Goal: Task Accomplishment & Management: Manage account settings

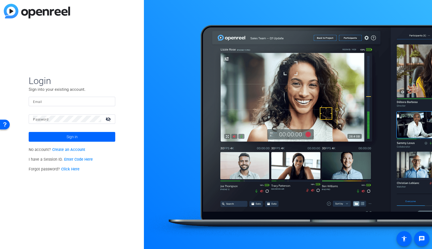
click at [98, 101] on input "Email" at bounding box center [72, 101] width 78 height 6
click at [109, 101] on div at bounding box center [107, 101] width 6 height 6
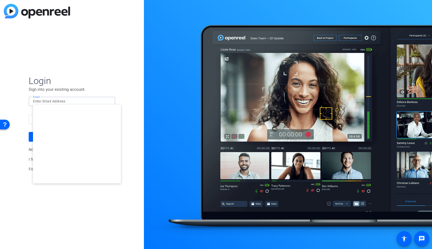
type input "[EMAIL_ADDRESS][DOMAIN_NAME]"
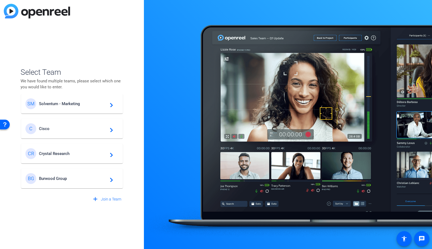
scroll to position [204, 0]
click at [82, 174] on div "BG Burwood Group navigate_next" at bounding box center [71, 179] width 93 height 11
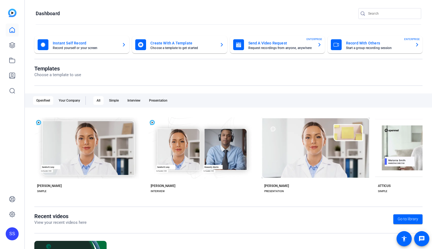
click at [15, 232] on div "SS" at bounding box center [12, 233] width 13 height 13
click at [60, 228] on mat-icon "logout" at bounding box center [62, 229] width 6 height 6
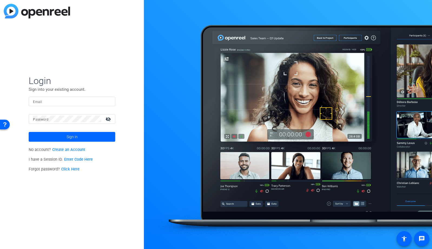
click at [76, 101] on input "Email" at bounding box center [72, 101] width 78 height 6
click at [108, 103] on img at bounding box center [106, 101] width 4 height 6
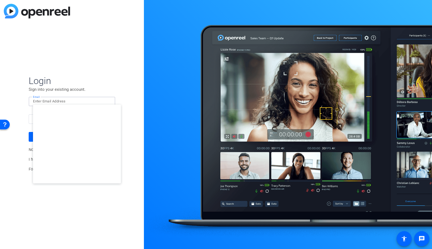
type input "studiosupport+1@openreel.com"
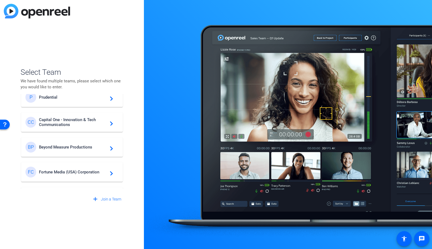
scroll to position [230, 0]
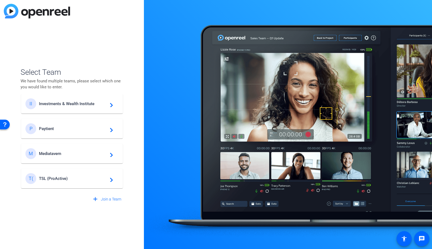
click at [59, 178] on span "TSL (ProActive)" at bounding box center [73, 178] width 68 height 5
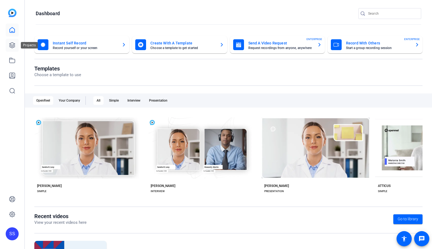
click at [13, 48] on icon at bounding box center [12, 45] width 6 height 6
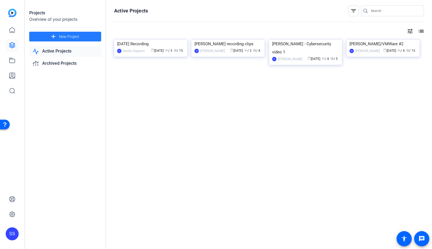
click at [82, 36] on span at bounding box center [65, 36] width 72 height 13
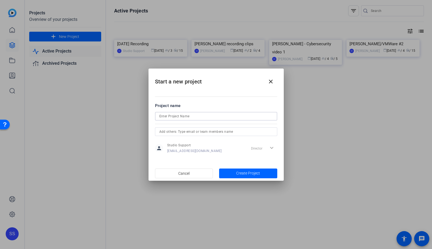
click at [204, 117] on input at bounding box center [216, 116] width 114 height 6
type input "ProActive Shoot 10/14/2025"
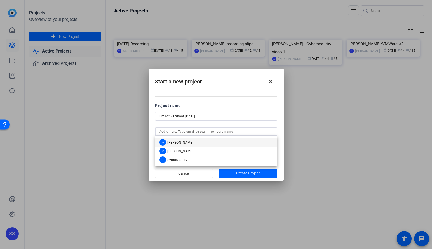
click at [210, 132] on input "text" at bounding box center [216, 131] width 114 height 6
click at [213, 141] on mat-option "DB Denise Bahs" at bounding box center [216, 142] width 122 height 9
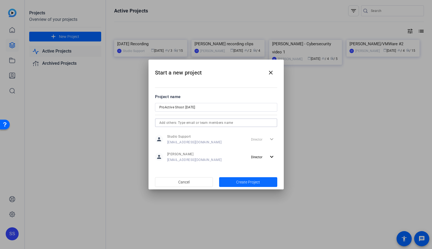
click at [267, 181] on span "button" at bounding box center [248, 181] width 58 height 13
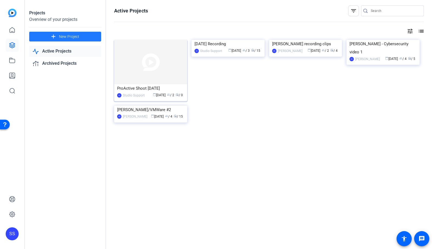
click at [164, 70] on img at bounding box center [150, 62] width 73 height 44
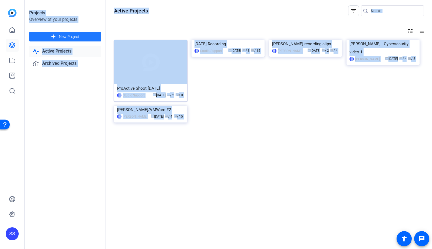
click at [164, 70] on div "Projects Overview of your projects add New Project Active Projects Archived Pro…" at bounding box center [228, 124] width 407 height 249
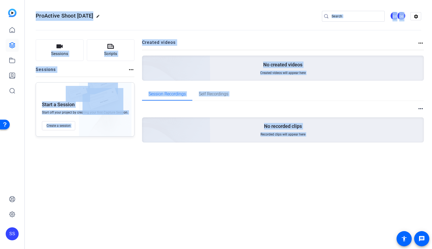
click at [173, 191] on div "ProActive Shoot 10/14/2025 edit SS DB settings Sessions Scripts Sessions more_h…" at bounding box center [228, 124] width 407 height 249
